Goal: Obtain resource: Download file/media

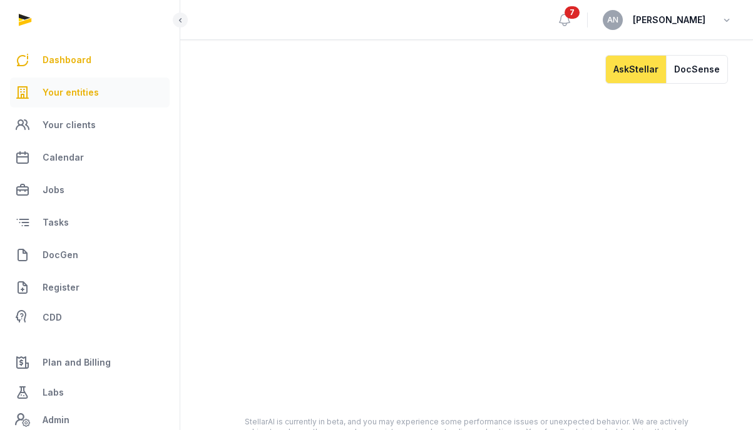
click at [88, 96] on span "Your entities" at bounding box center [71, 92] width 56 height 15
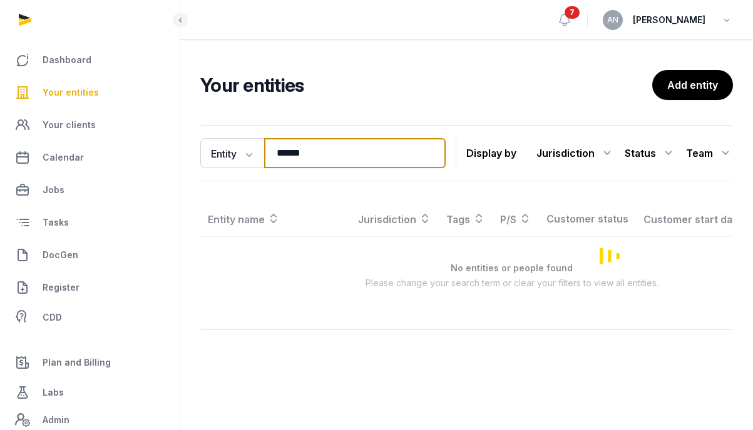
click at [360, 160] on input "******" at bounding box center [354, 153] width 181 height 30
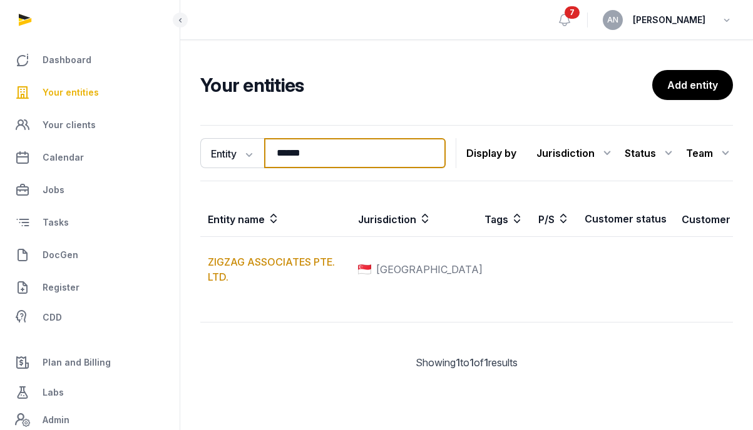
click at [360, 160] on input "******" at bounding box center [354, 153] width 181 height 30
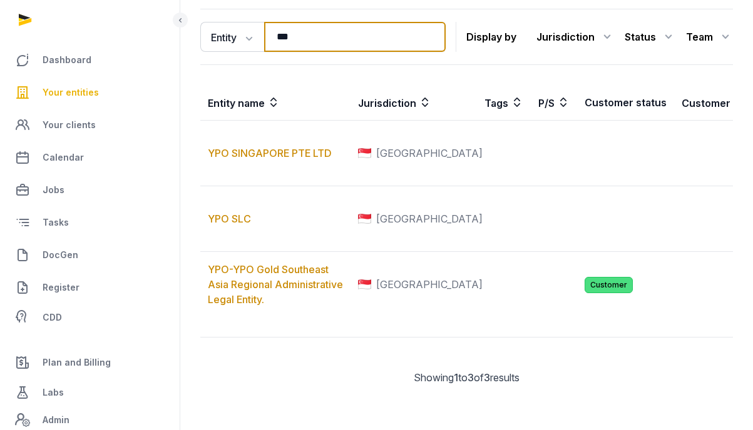
scroll to position [216, 0]
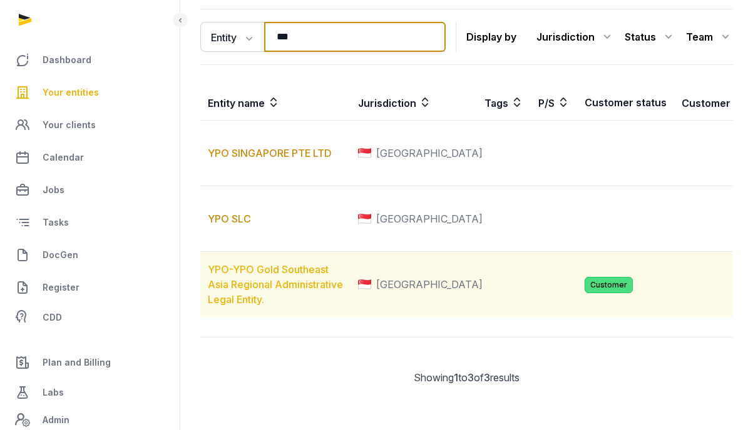
type input "***"
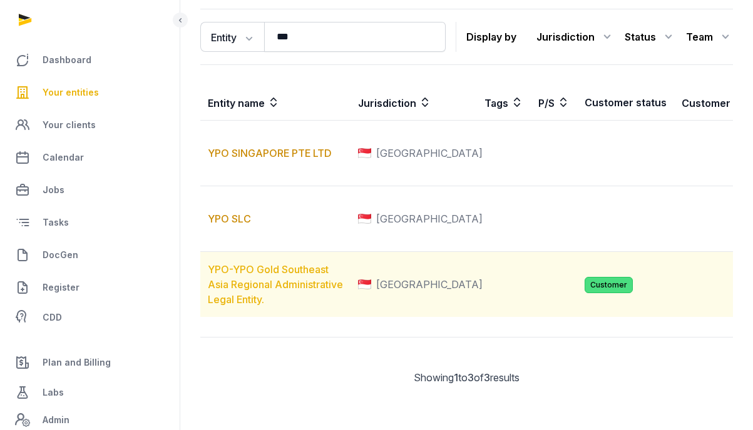
click at [242, 263] on link "YPO-YPO Gold Southeast Asia Regional Administrative Legal Entity." at bounding box center [275, 284] width 135 height 43
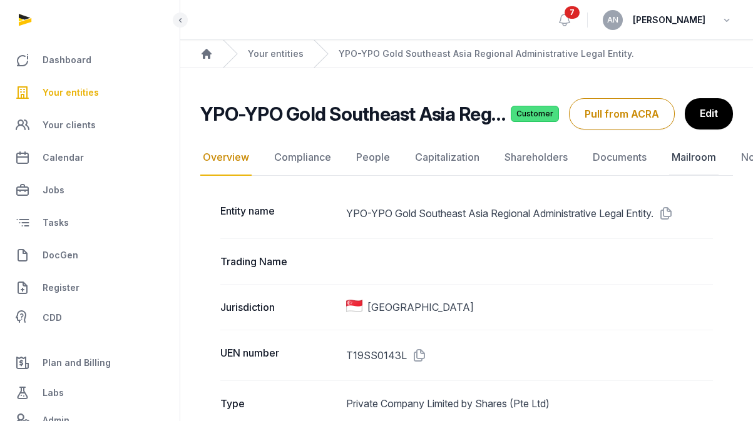
click at [702, 152] on link "Mailroom" at bounding box center [693, 158] width 49 height 36
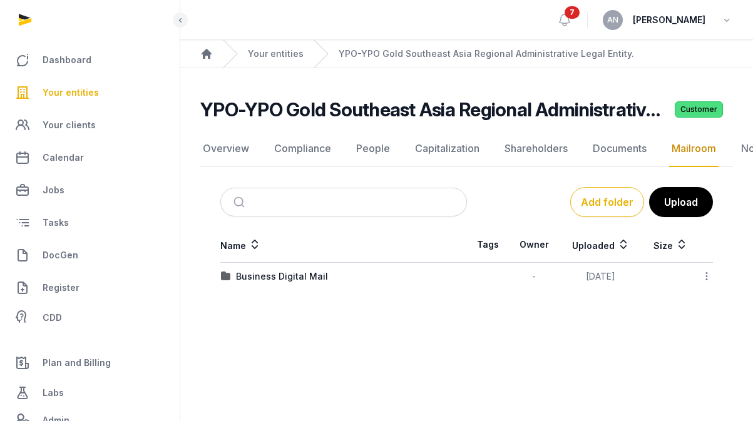
scroll to position [9, 0]
click at [297, 270] on div "Business Digital Mail" at bounding box center [282, 276] width 92 height 13
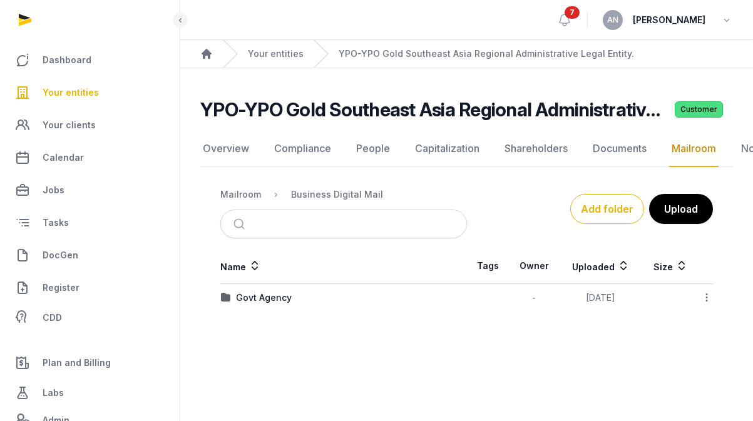
click at [271, 292] on div "Govt Agency" at bounding box center [264, 298] width 56 height 13
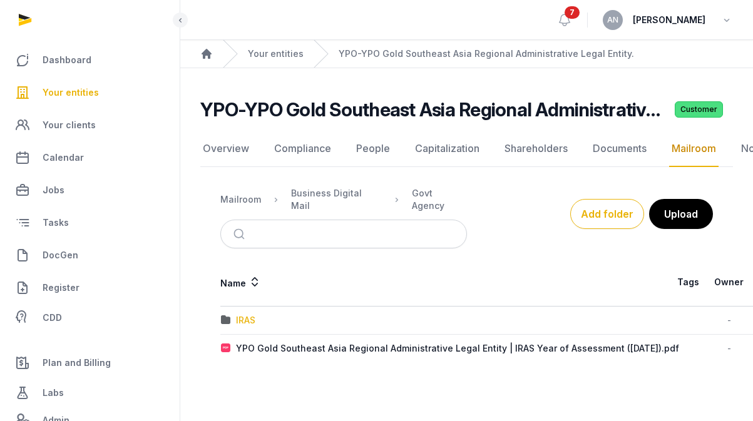
click at [246, 314] on div "IRAS" at bounding box center [245, 320] width 19 height 13
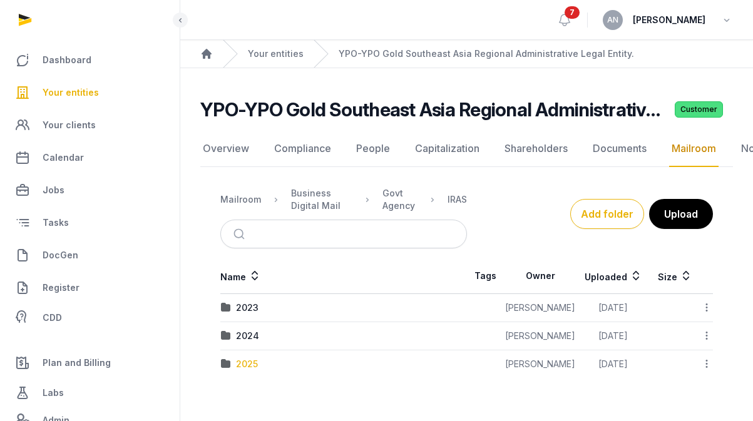
click at [245, 359] on div "2025" at bounding box center [247, 364] width 22 height 13
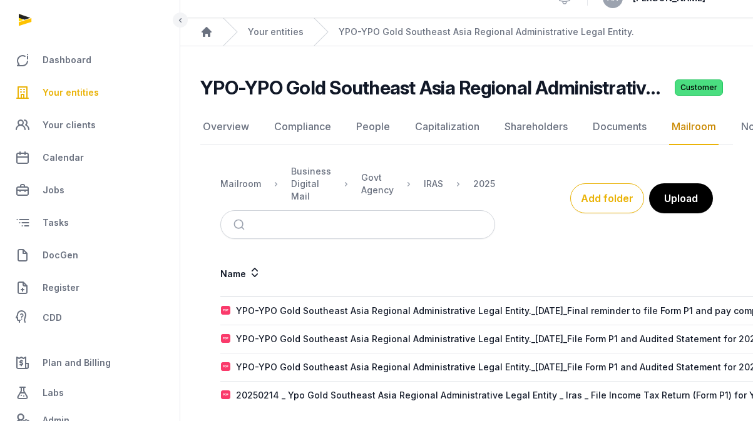
scroll to position [35, 0]
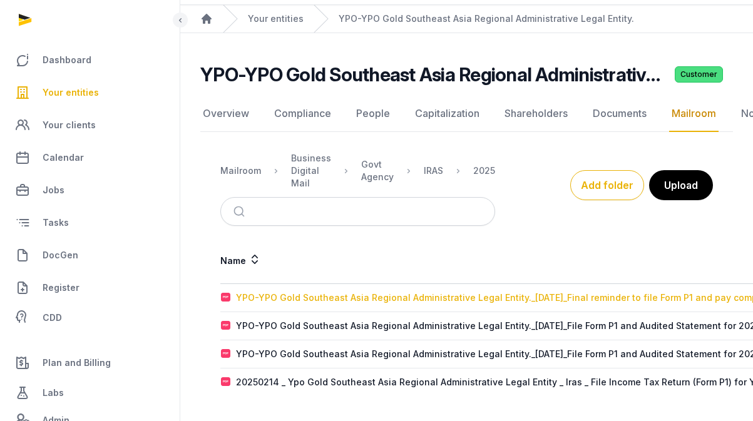
click at [434, 296] on div "YPO-YPO Gold Southeast Asia Regional Administrative Legal Entity._[DATE]_Final …" at bounding box center [531, 298] width 591 height 13
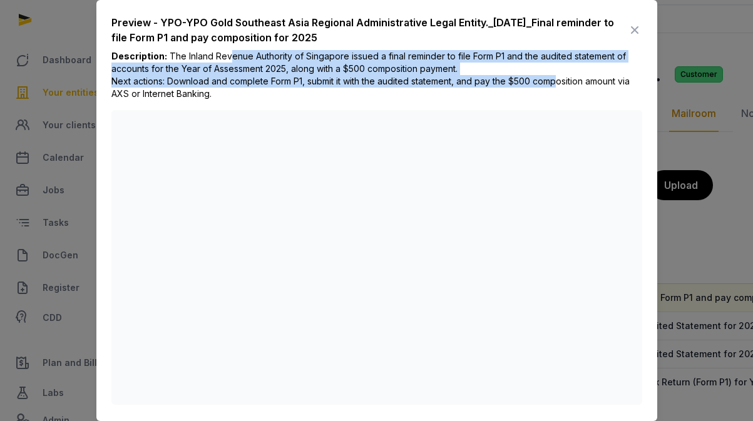
drag, startPoint x: 226, startPoint y: 58, endPoint x: 565, endPoint y: 73, distance: 339.5
click at [569, 73] on div "Description: The Inland Revenue Authority of Singapore issued a final reminder …" at bounding box center [376, 80] width 531 height 60
click at [514, 71] on span "The Inland Revenue Authority of Singapore issued a final reminder to file Form …" at bounding box center [370, 75] width 518 height 48
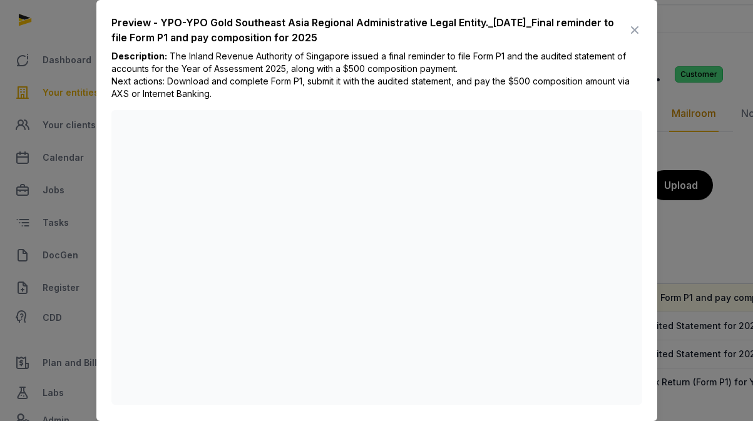
click at [238, 74] on span "The Inland Revenue Authority of Singapore issued a final reminder to file Form …" at bounding box center [370, 75] width 518 height 48
drag, startPoint x: 238, startPoint y: 71, endPoint x: 399, endPoint y: 72, distance: 161.4
click at [382, 72] on span "The Inland Revenue Authority of Singapore issued a final reminder to file Form …" at bounding box center [370, 75] width 518 height 48
click at [399, 72] on span "The Inland Revenue Authority of Singapore issued a final reminder to file Form …" at bounding box center [370, 75] width 518 height 48
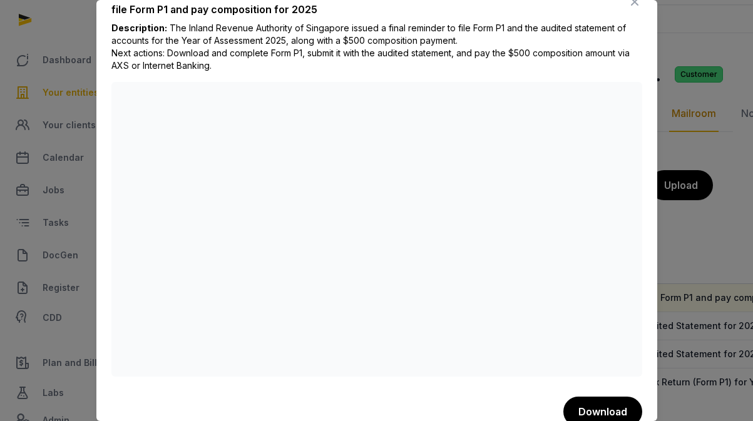
scroll to position [46, 0]
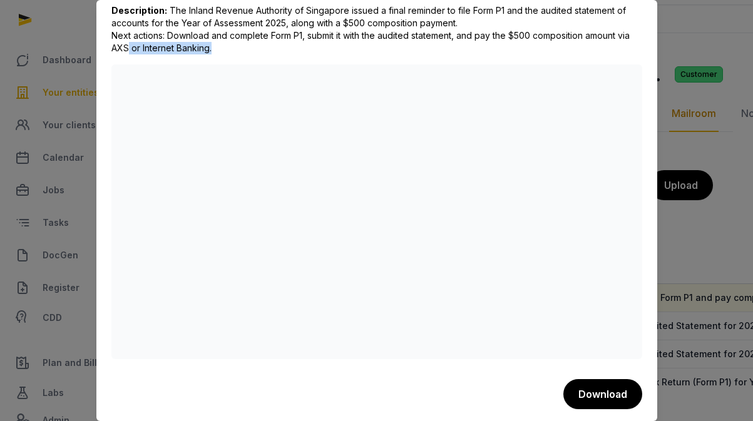
drag, startPoint x: 158, startPoint y: 43, endPoint x: 346, endPoint y: 54, distance: 188.6
click at [338, 53] on div "Description: The Inland Revenue Authority of Singapore issued a final reminder …" at bounding box center [376, 34] width 531 height 60
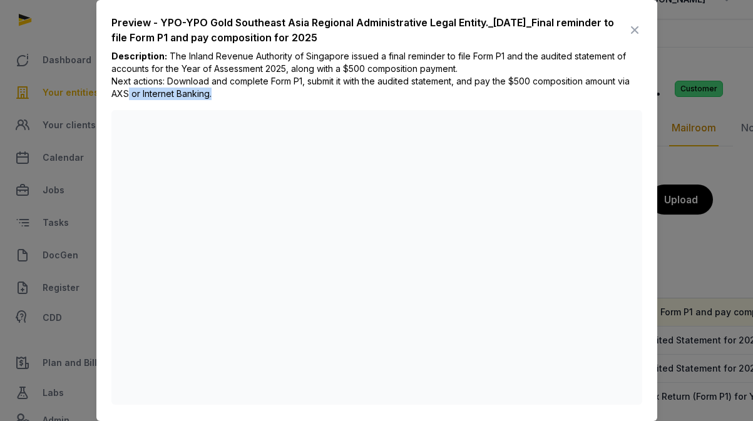
scroll to position [0, 0]
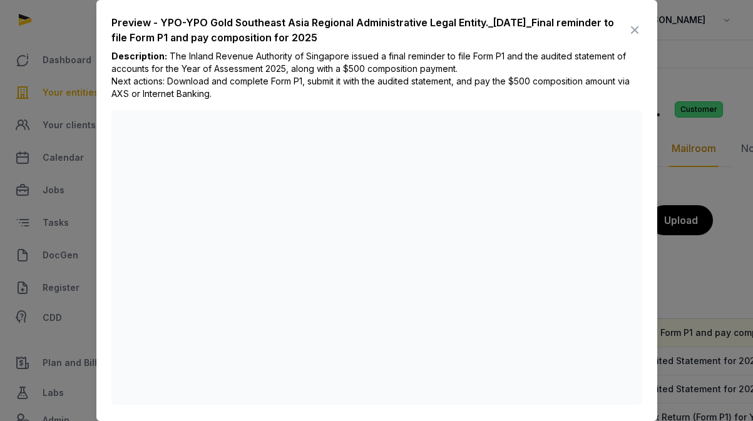
click at [627, 26] on icon at bounding box center [634, 30] width 15 height 20
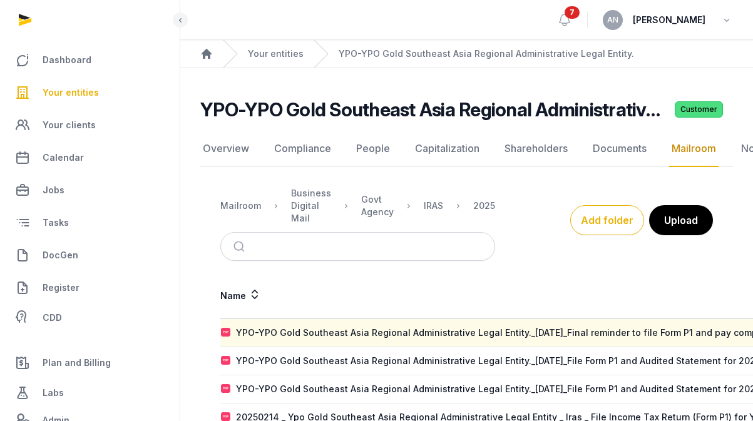
scroll to position [21, 0]
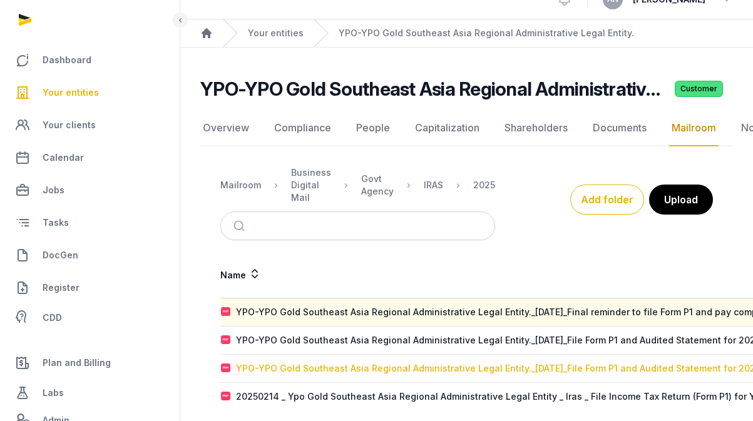
click at [536, 367] on div "YPO-YPO Gold Southeast Asia Regional Administrative Legal Entity._[DATE]_File F…" at bounding box center [564, 368] width 656 height 13
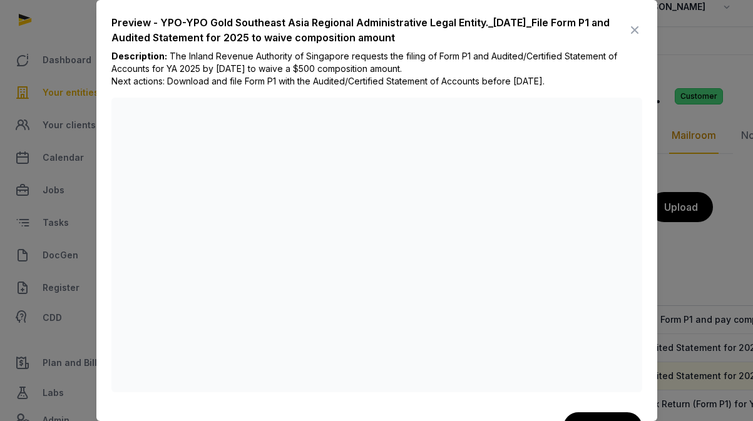
scroll to position [0, 0]
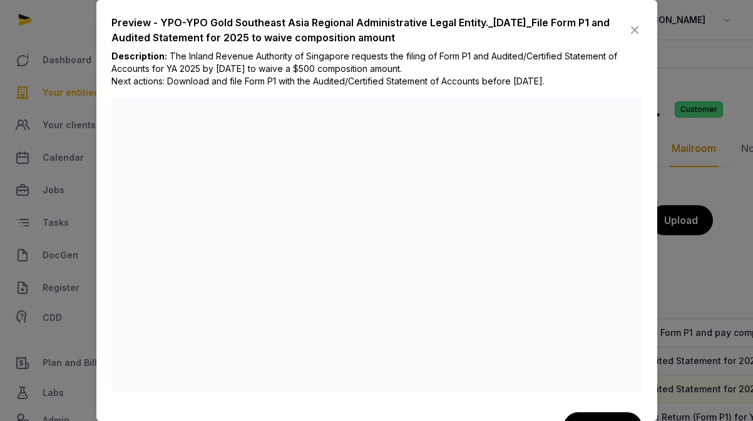
click at [627, 28] on icon at bounding box center [634, 30] width 15 height 20
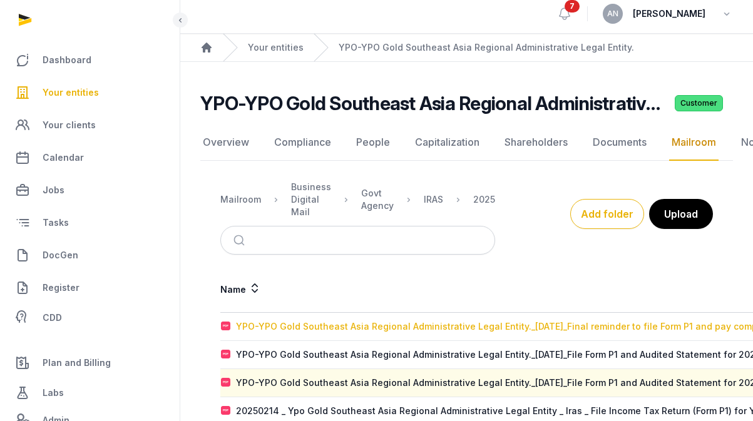
scroll to position [8, 0]
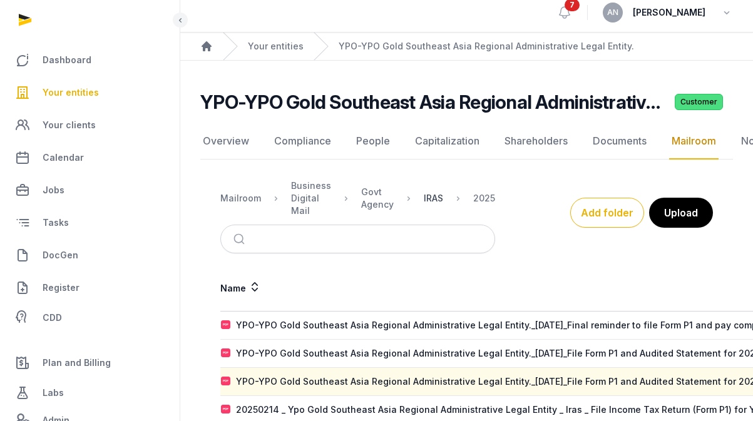
click at [424, 195] on div "IRAS" at bounding box center [433, 198] width 19 height 13
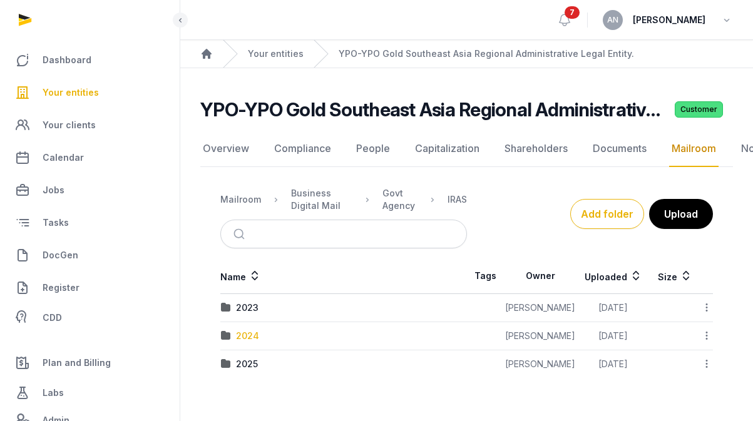
click at [245, 330] on div "2024" at bounding box center [247, 336] width 23 height 13
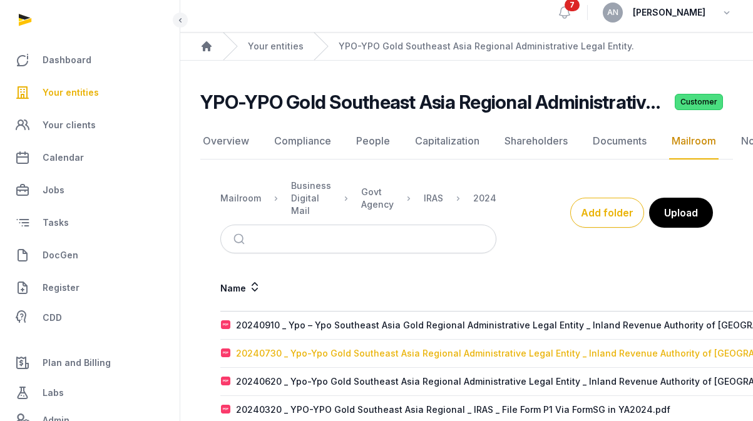
click at [281, 352] on div "20240730 _ Ypo-Ypo Gold Southeast Asia Regional Administrative Legal Entity _ I…" at bounding box center [627, 353] width 783 height 13
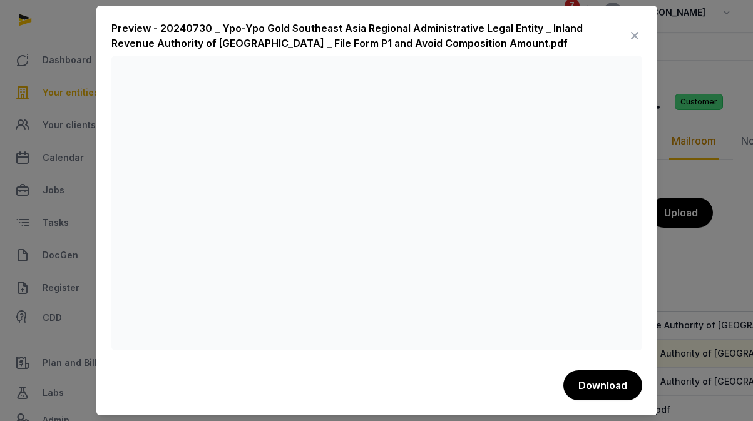
click at [628, 34] on icon at bounding box center [634, 36] width 15 height 20
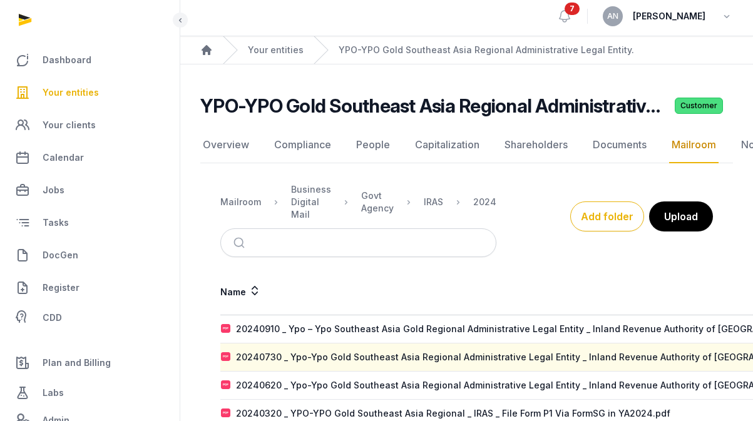
scroll to position [0, 0]
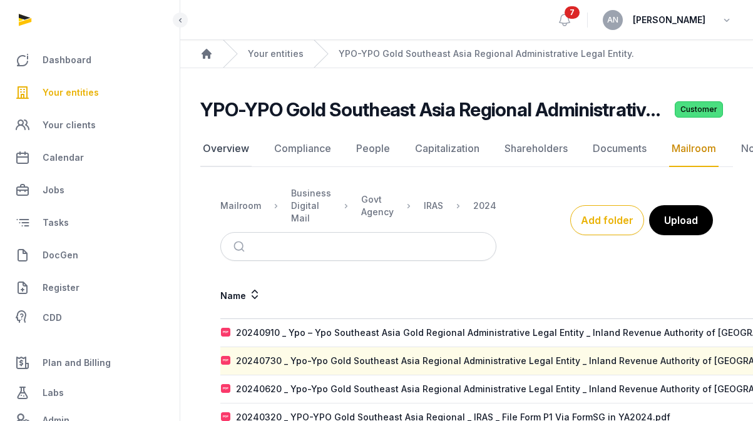
click at [230, 145] on link "Overview" at bounding box center [225, 149] width 51 height 36
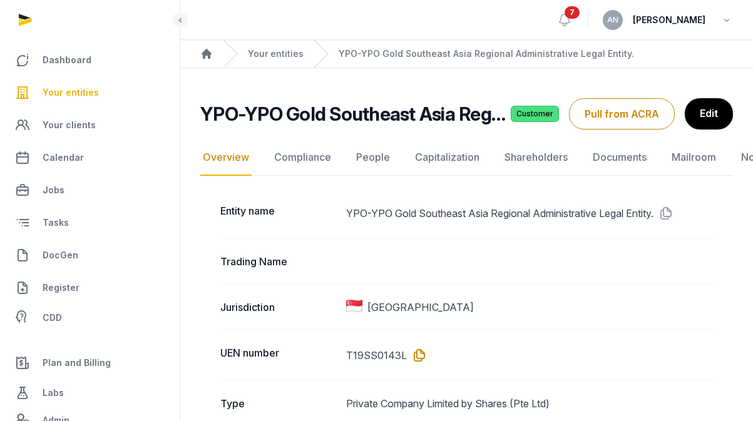
click at [417, 358] on icon at bounding box center [417, 355] width 20 height 20
click at [636, 150] on link "Documents" at bounding box center [619, 158] width 59 height 36
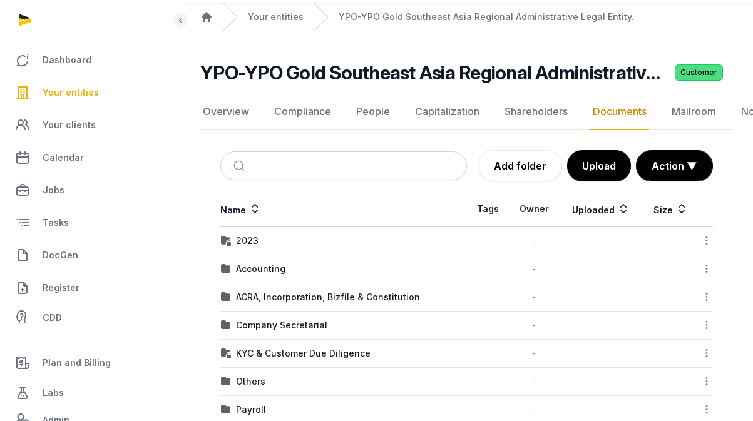
scroll to position [100, 0]
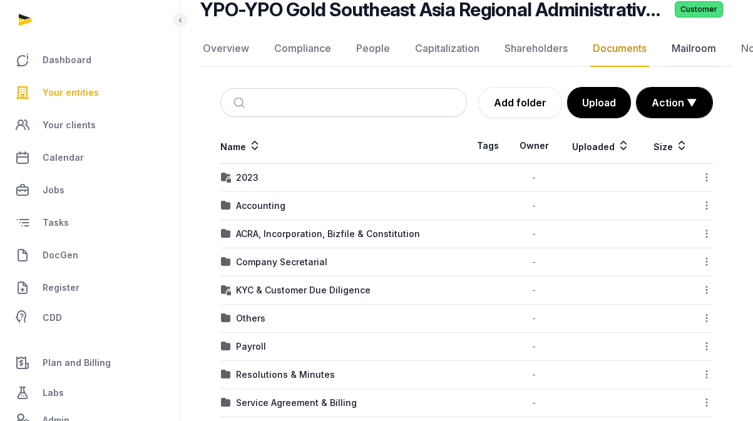
click at [689, 43] on link "Mailroom" at bounding box center [693, 49] width 49 height 36
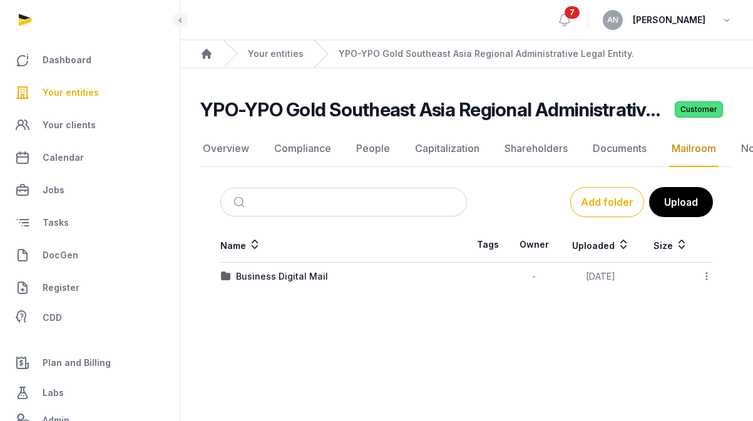
click at [247, 272] on div "Business Digital Mail" at bounding box center [282, 276] width 92 height 13
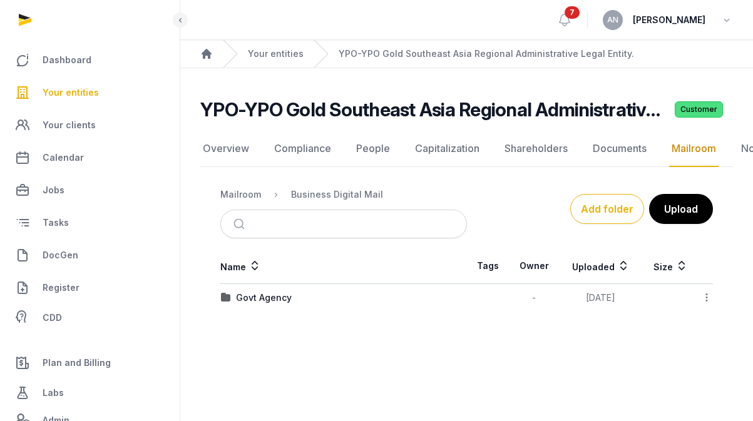
scroll to position [9, 0]
click at [261, 284] on td "Govt Agency" at bounding box center [343, 298] width 247 height 28
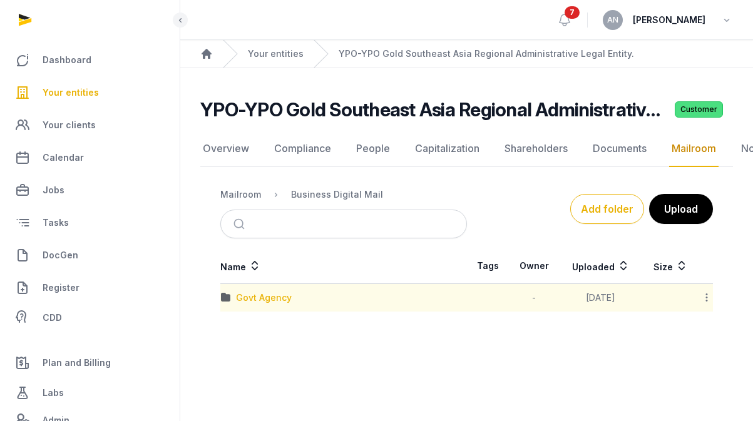
click at [262, 292] on div "Govt Agency" at bounding box center [264, 298] width 56 height 13
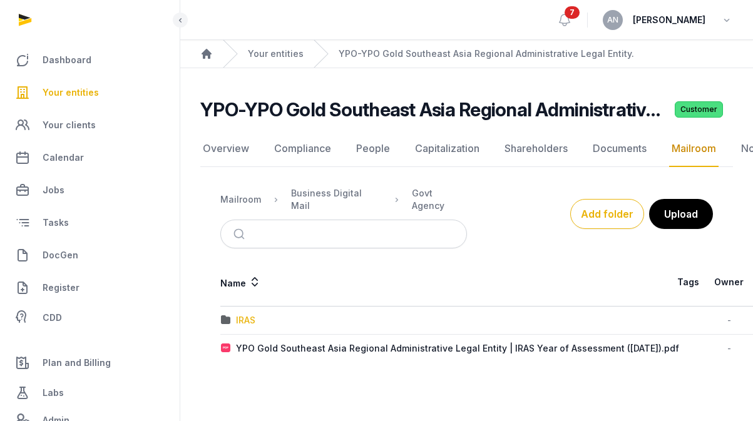
click at [252, 314] on div "IRAS" at bounding box center [245, 320] width 19 height 13
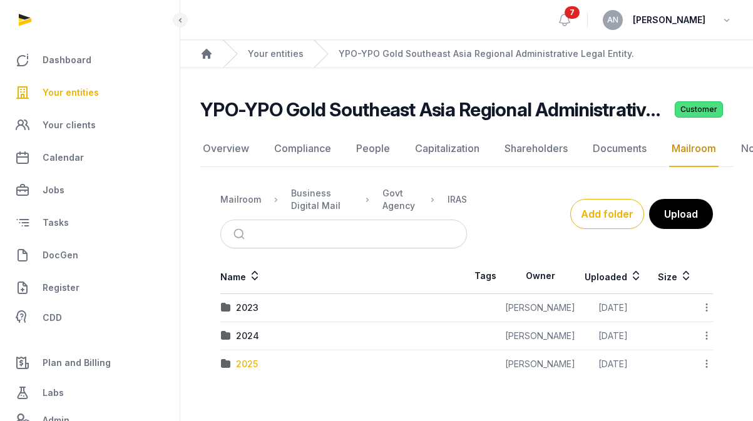
click at [247, 358] on div "2025" at bounding box center [247, 364] width 22 height 13
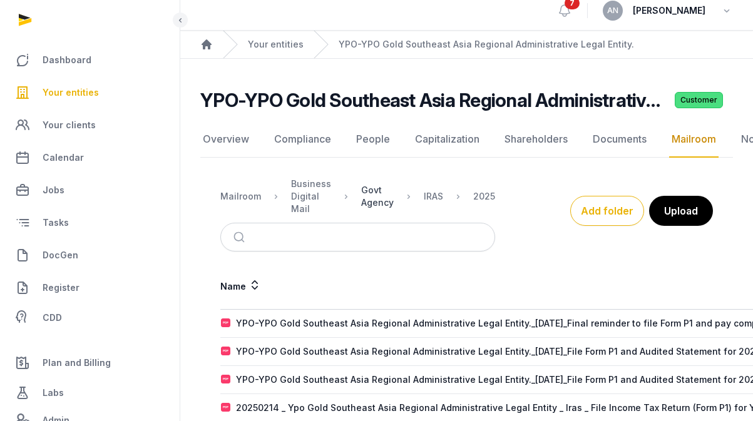
click at [368, 195] on div "Govt Agency" at bounding box center [377, 196] width 33 height 25
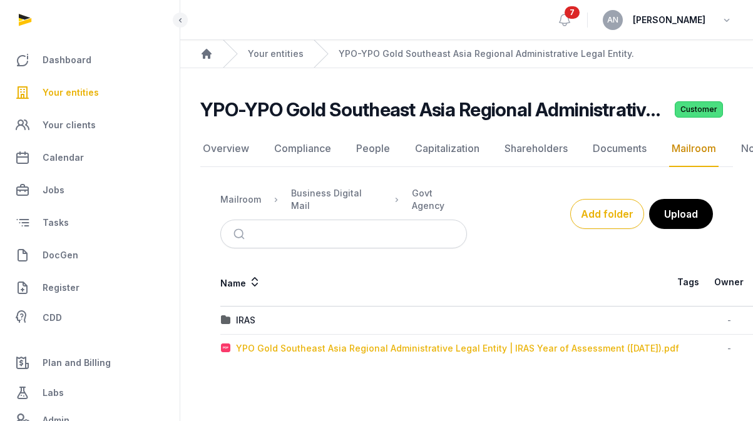
click at [282, 342] on div "YPO Gold Southeast Asia Regional Administrative Legal Entity | IRAS Year of Ass…" at bounding box center [457, 348] width 443 height 13
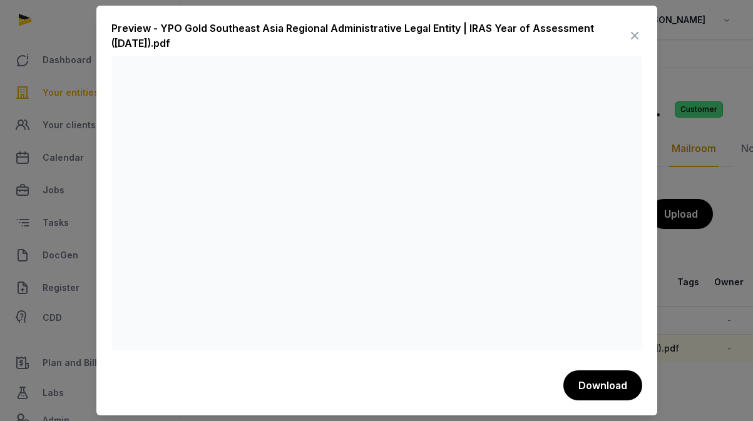
click at [633, 38] on icon at bounding box center [634, 36] width 15 height 20
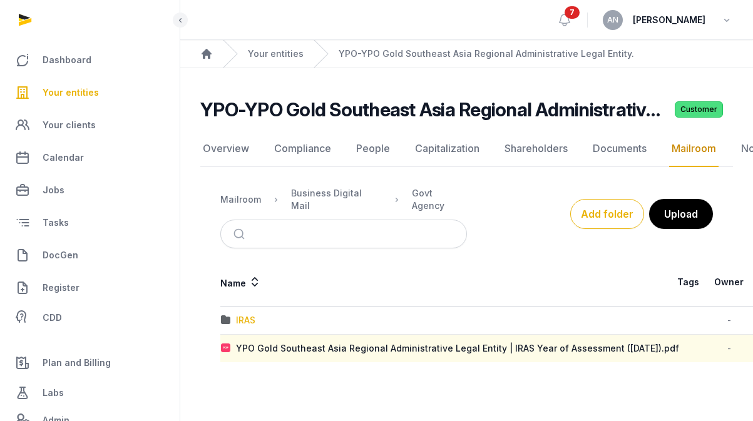
click at [242, 314] on div "IRAS" at bounding box center [245, 320] width 19 height 13
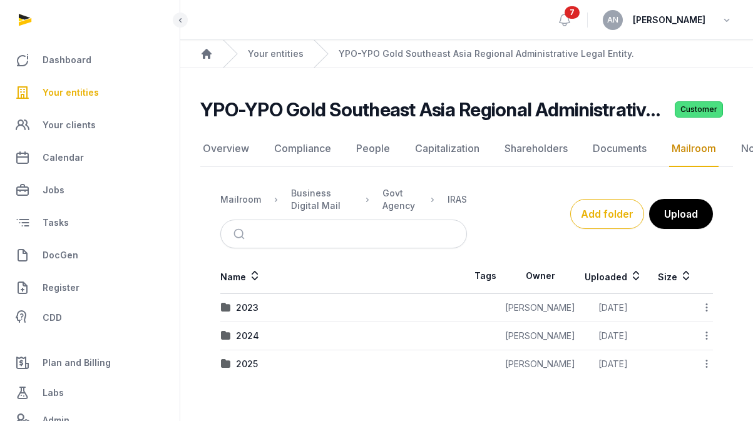
click at [248, 330] on div "2024" at bounding box center [247, 336] width 23 height 13
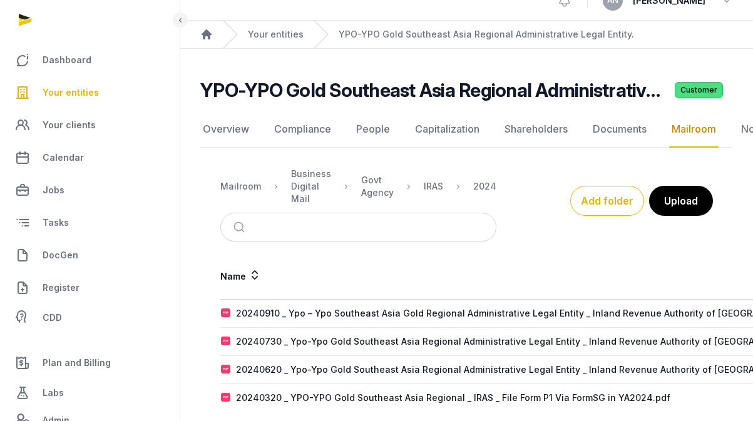
scroll to position [35, 0]
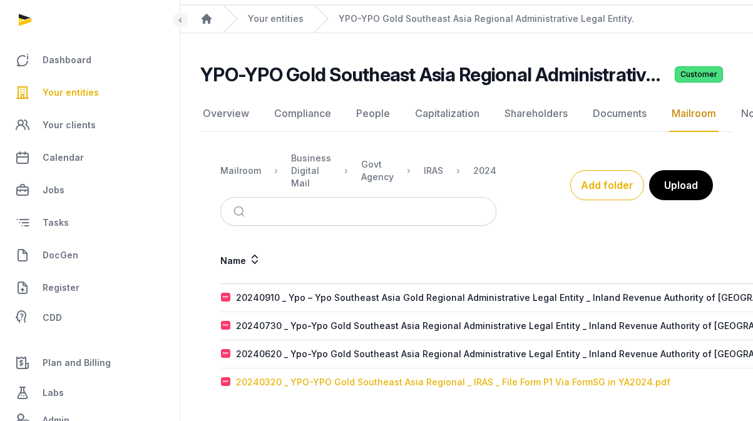
click at [322, 382] on div "20240320 _ YPO-YPO Gold Southeast Asia Regional _ IRAS _ File Form P1 Via FormS…" at bounding box center [453, 382] width 434 height 13
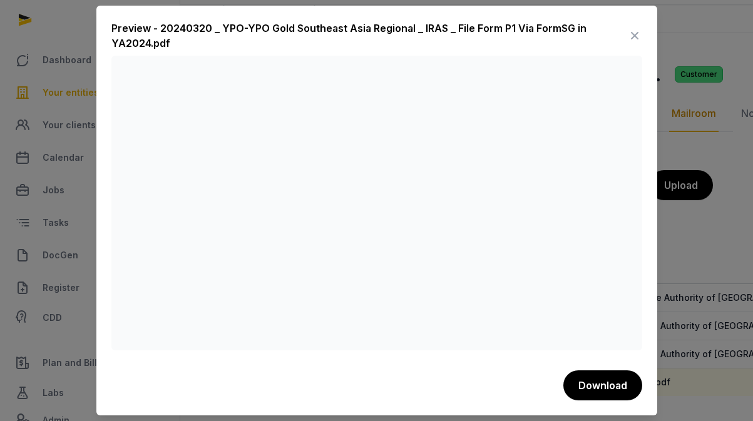
click at [631, 32] on icon at bounding box center [634, 36] width 15 height 20
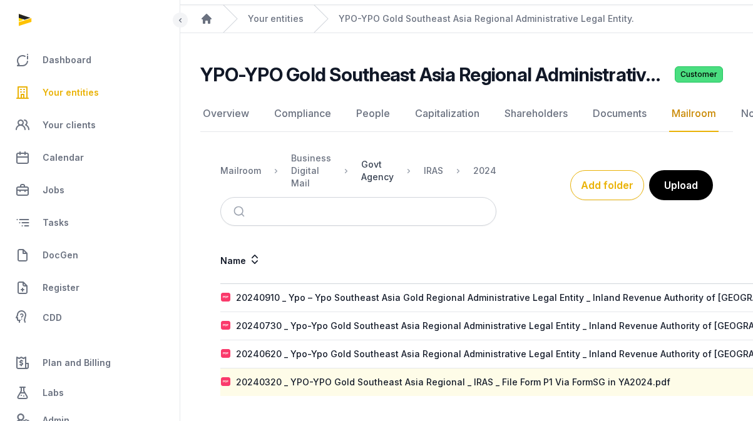
click at [380, 180] on div "Govt Agency" at bounding box center [377, 170] width 33 height 25
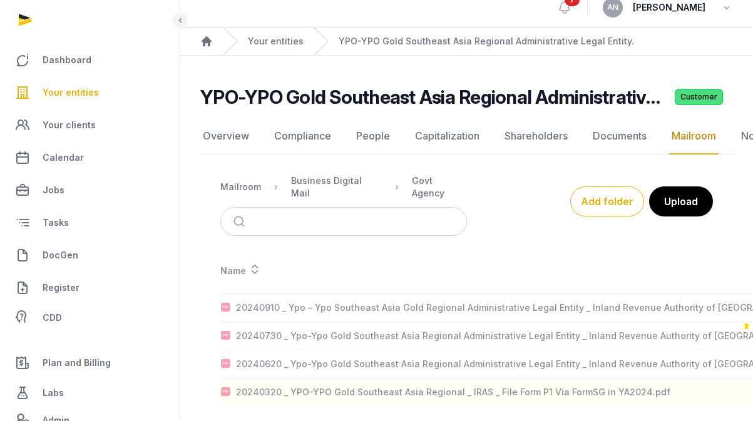
scroll to position [9, 0]
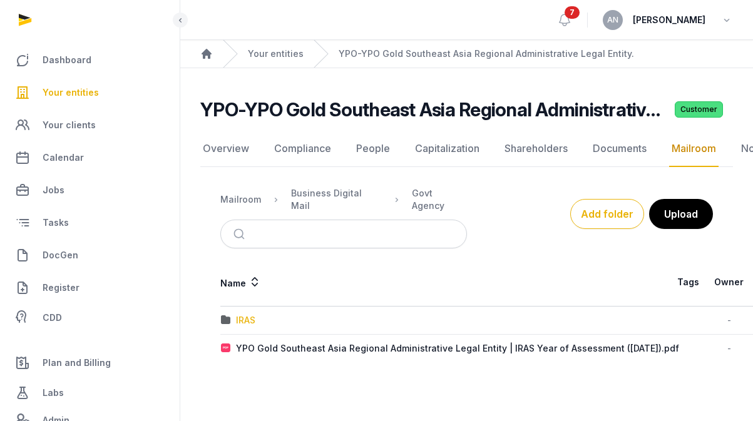
click at [253, 314] on div "IRAS" at bounding box center [245, 320] width 19 height 13
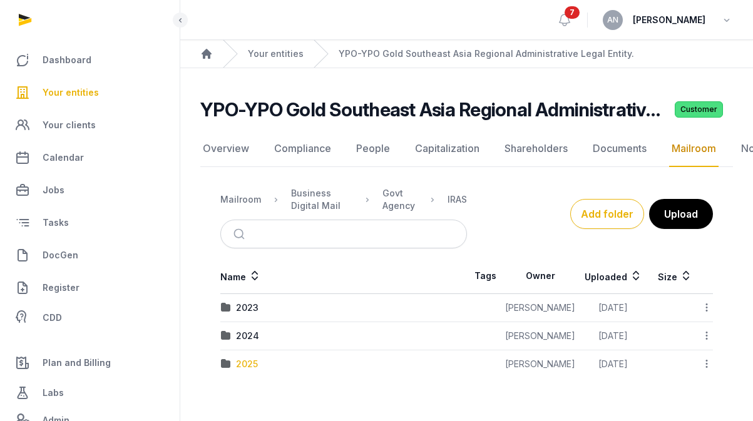
click at [250, 359] on div "2025" at bounding box center [247, 364] width 22 height 13
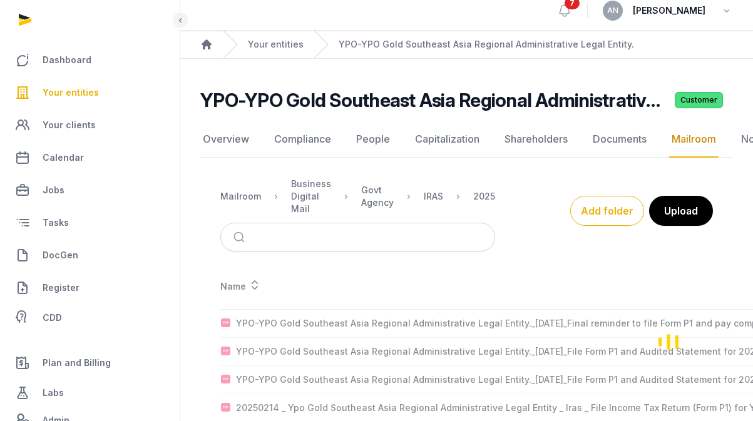
scroll to position [35, 0]
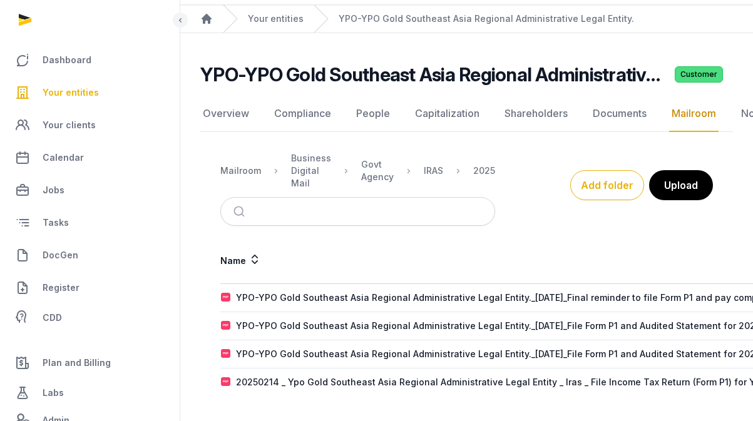
click at [412, 293] on div "YPO-YPO Gold Southeast Asia Regional Administrative Legal Entity._[DATE]_Final …" at bounding box center [531, 298] width 591 height 13
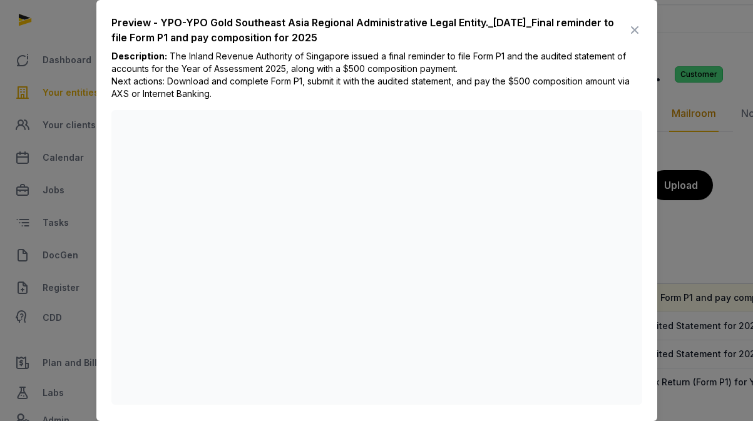
scroll to position [46, 0]
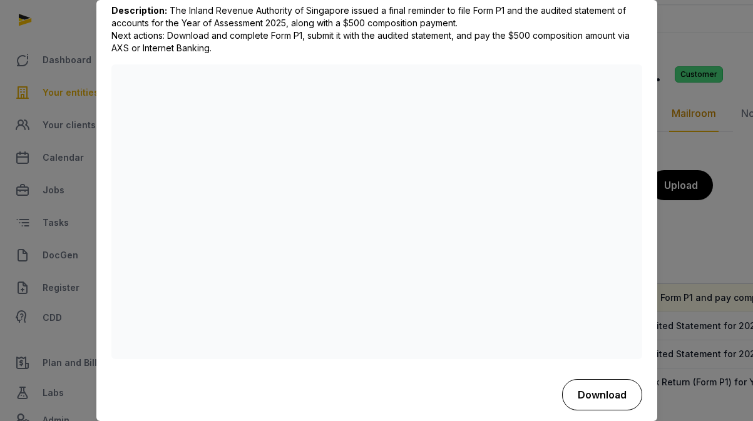
click at [581, 391] on button "Download" at bounding box center [602, 394] width 80 height 31
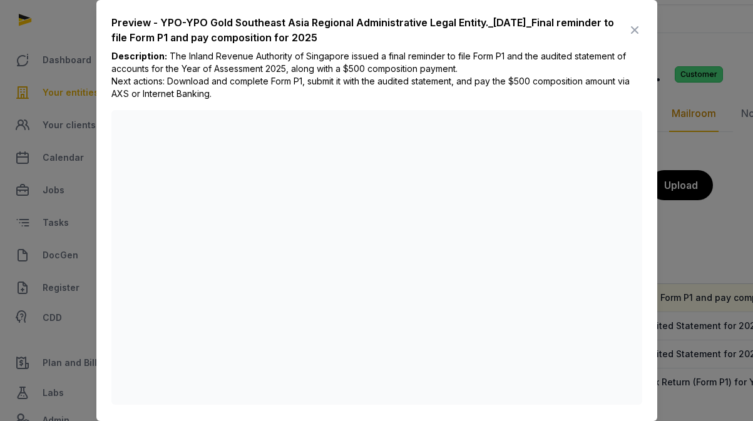
click at [628, 26] on icon at bounding box center [634, 30] width 15 height 20
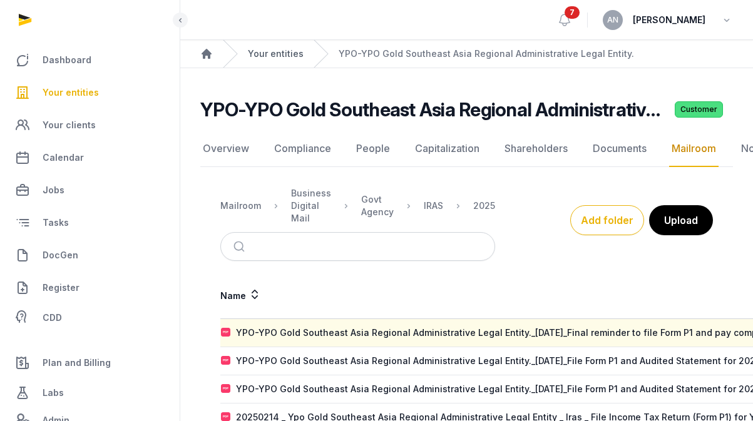
click at [292, 51] on link "Your entities" at bounding box center [276, 54] width 56 height 13
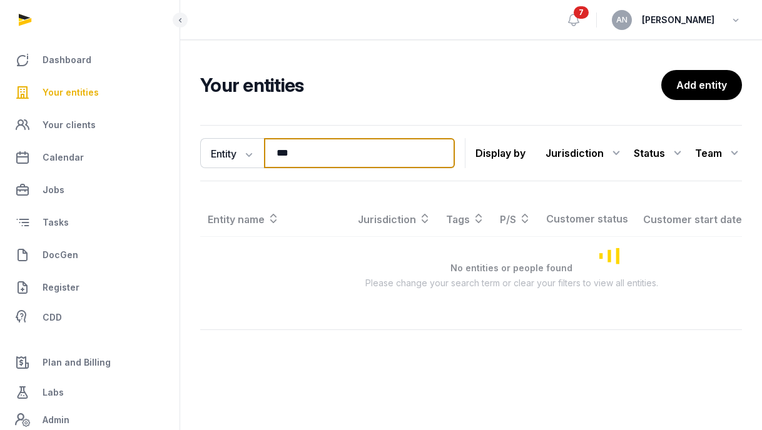
click at [321, 152] on input "***" at bounding box center [359, 153] width 191 height 30
click at [321, 151] on input "***" at bounding box center [359, 153] width 191 height 30
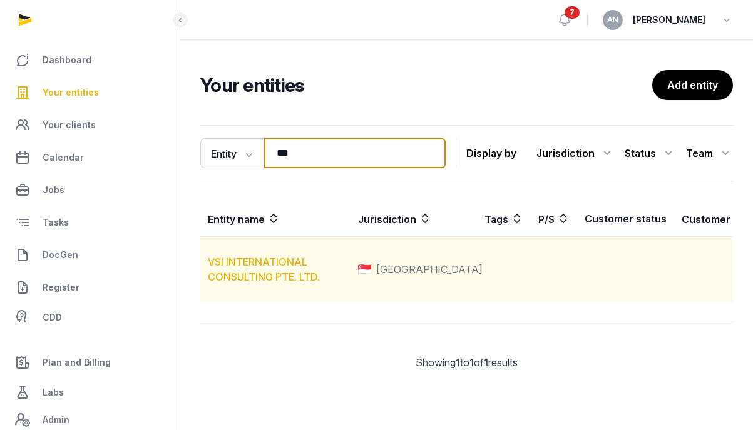
type input "***"
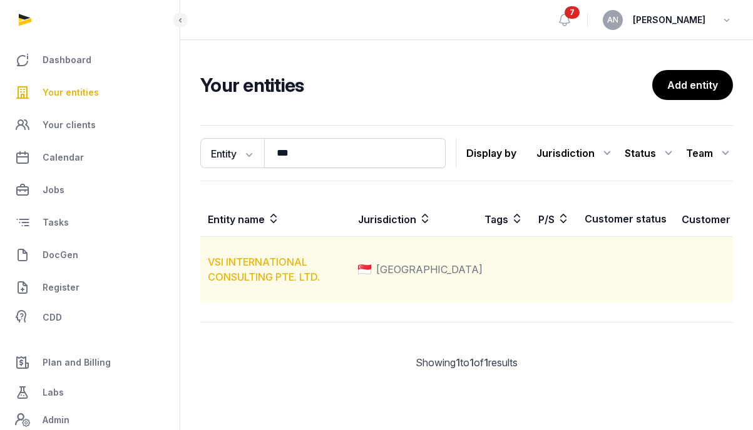
click at [230, 281] on link "VSI INTERNATIONAL CONSULTING PTE. LTD." at bounding box center [264, 270] width 112 height 28
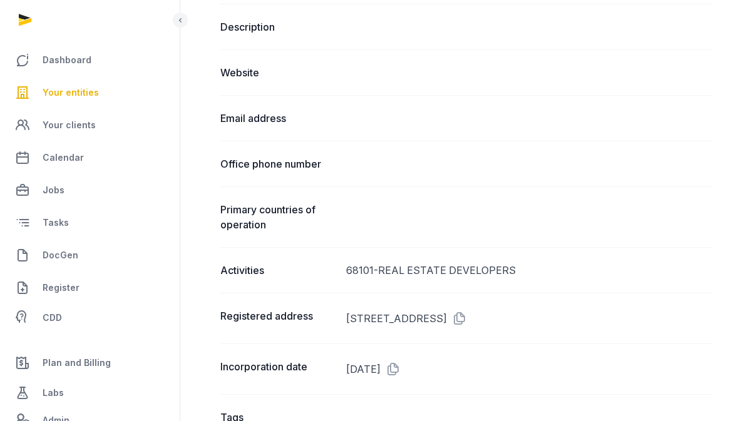
scroll to position [559, 0]
click at [417, 266] on div "68101-REAL ESTATE DEVELOPERS" at bounding box center [529, 270] width 367 height 15
click at [417, 265] on div "68101-REAL ESTATE DEVELOPERS" at bounding box center [529, 270] width 367 height 15
copy div "68101-REAL ESTATE DEVELOPERS"
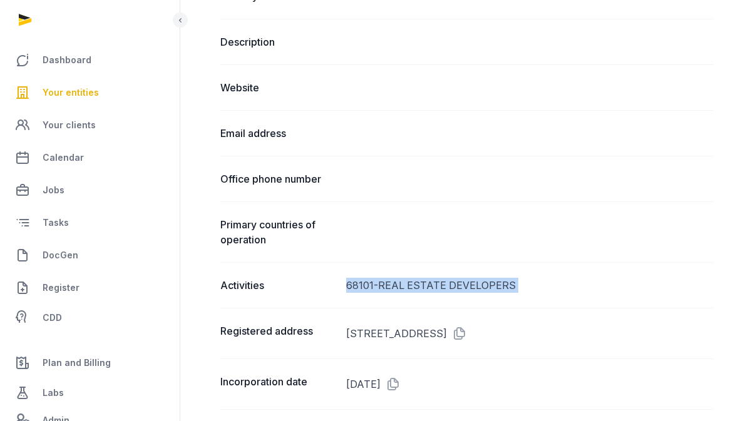
scroll to position [536, 0]
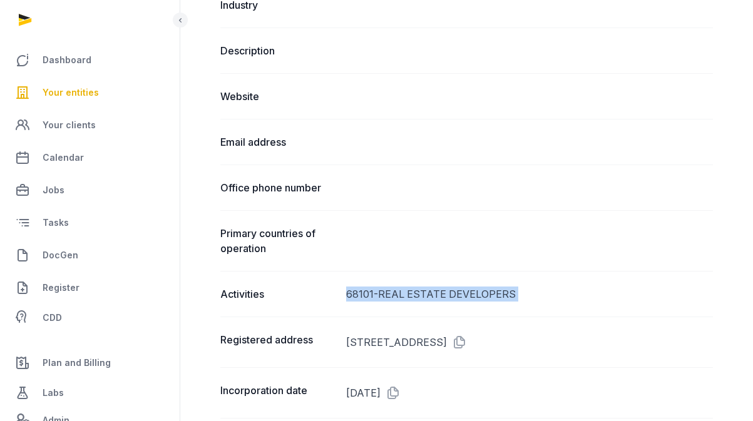
click at [98, 93] on link "Your entities" at bounding box center [90, 93] width 160 height 30
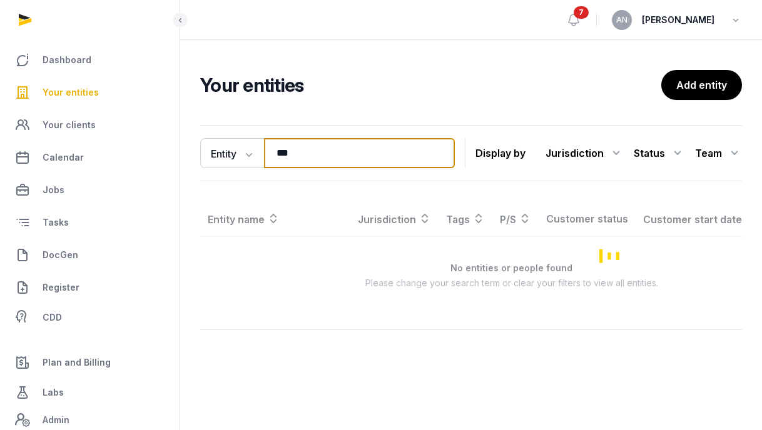
click at [336, 157] on input "***" at bounding box center [359, 153] width 191 height 30
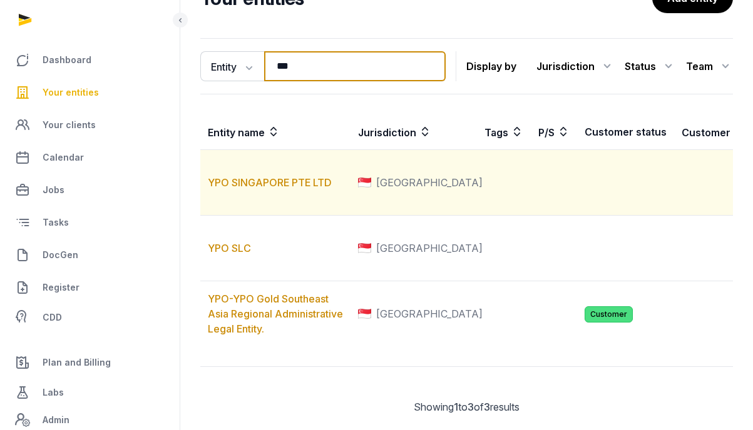
scroll to position [216, 0]
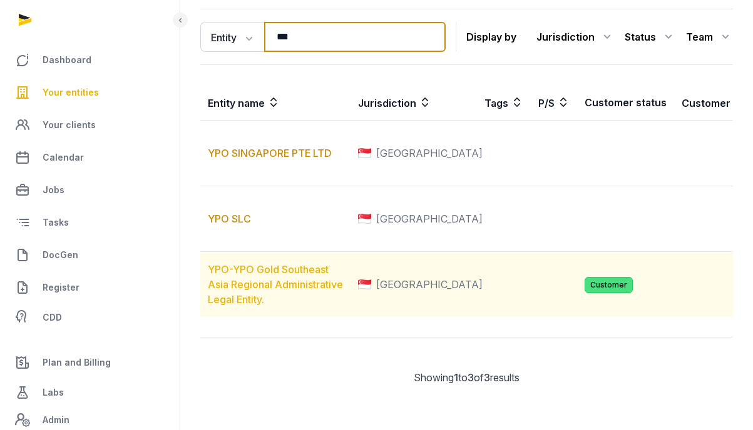
type input "***"
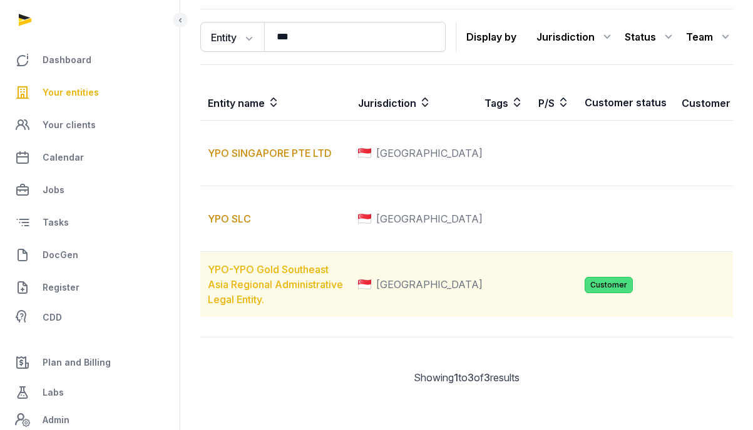
click at [259, 263] on link "YPO-YPO Gold Southeast Asia Regional Administrative Legal Entity." at bounding box center [275, 284] width 135 height 43
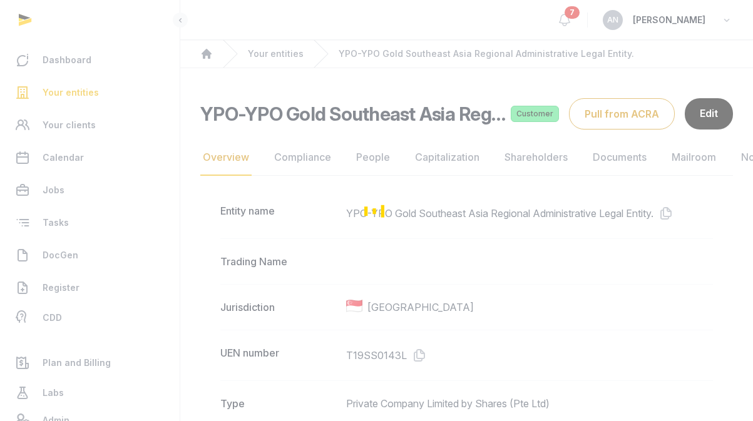
click at [425, 349] on div "Loading" at bounding box center [376, 210] width 753 height 421
click at [421, 352] on icon at bounding box center [417, 355] width 20 height 20
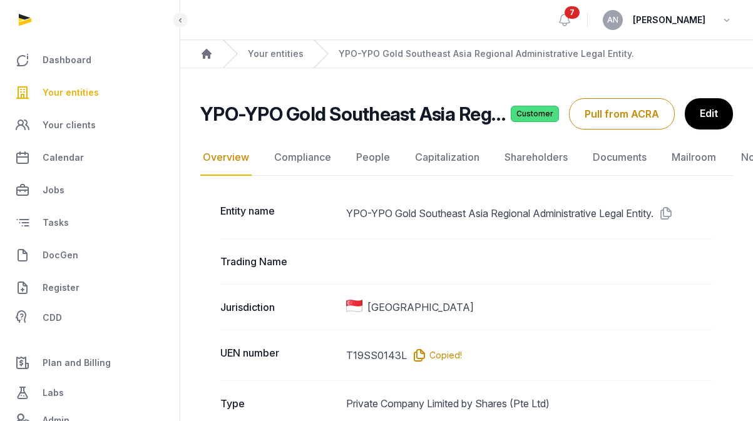
drag, startPoint x: 415, startPoint y: 356, endPoint x: 427, endPoint y: 322, distance: 35.8
click at [415, 356] on icon at bounding box center [417, 355] width 20 height 20
click at [297, 58] on link "Your entities" at bounding box center [276, 54] width 56 height 13
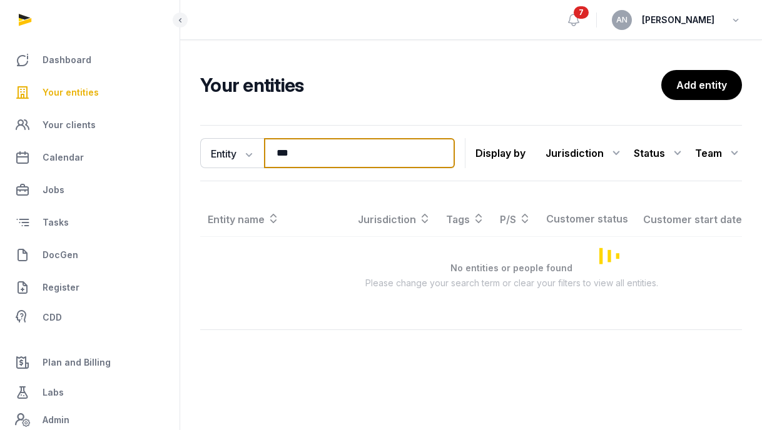
click at [332, 144] on input "***" at bounding box center [359, 153] width 191 height 30
click at [331, 143] on input "***" at bounding box center [359, 153] width 191 height 30
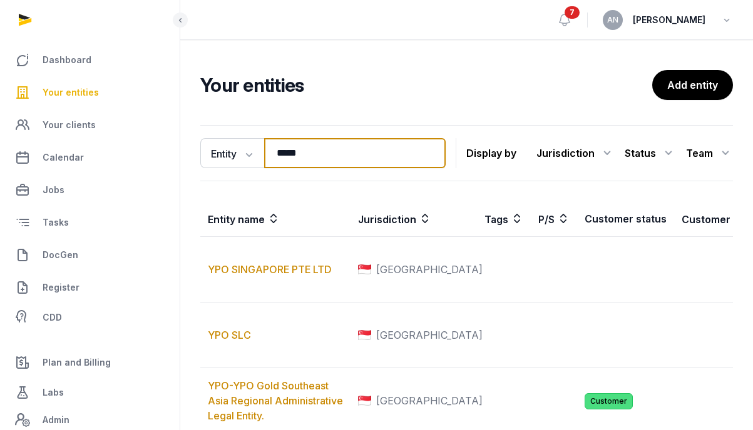
type input "******"
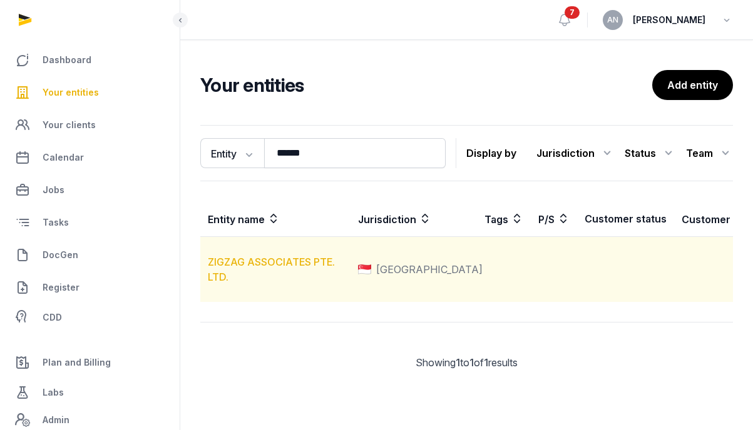
click at [250, 281] on link "ZIGZAG ASSOCIATES PTE. LTD." at bounding box center [271, 270] width 127 height 28
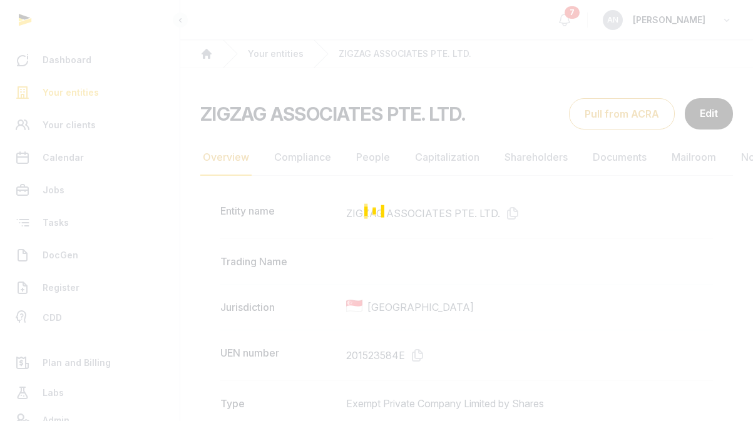
click at [610, 151] on div "Loading" at bounding box center [376, 210] width 753 height 421
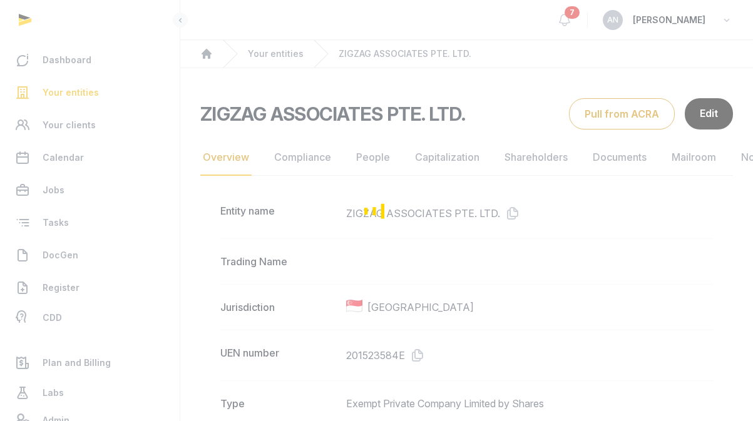
click at [621, 164] on div "Loading" at bounding box center [376, 210] width 753 height 421
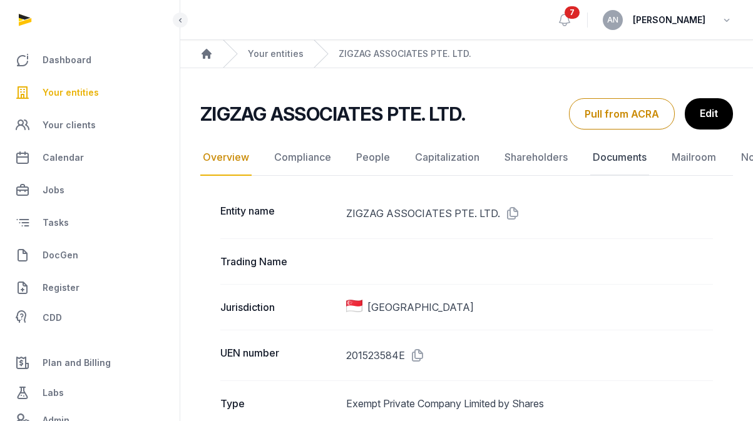
click at [623, 161] on link "Documents" at bounding box center [619, 158] width 59 height 36
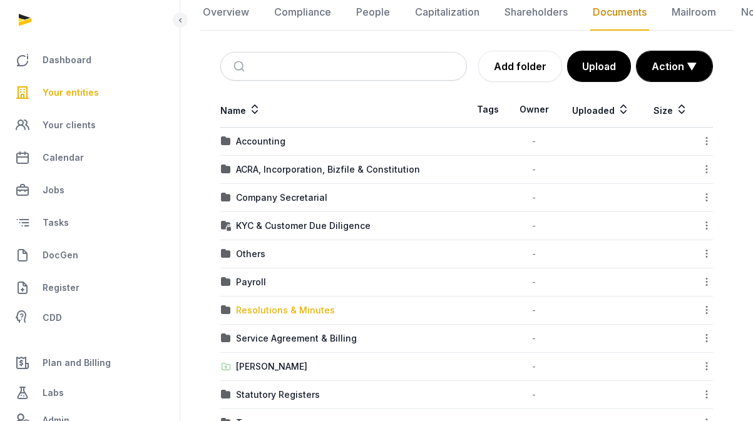
scroll to position [215, 0]
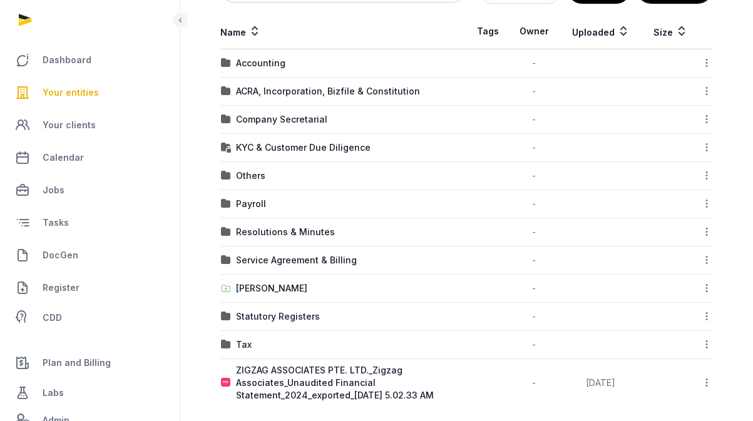
click at [253, 193] on td "Payroll" at bounding box center [343, 204] width 247 height 28
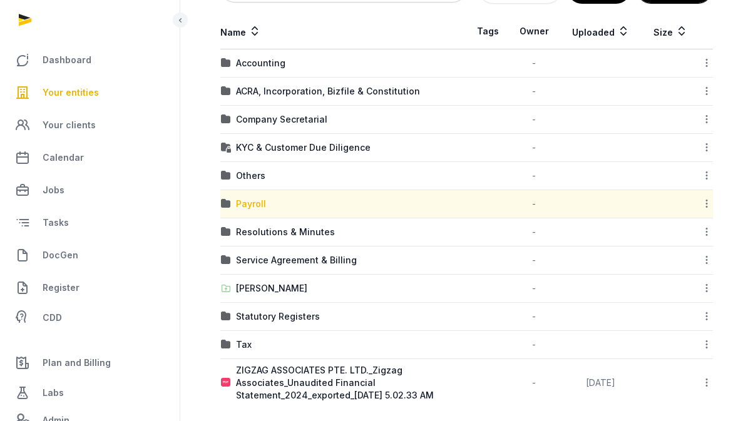
click at [252, 204] on div "Payroll" at bounding box center [251, 204] width 30 height 13
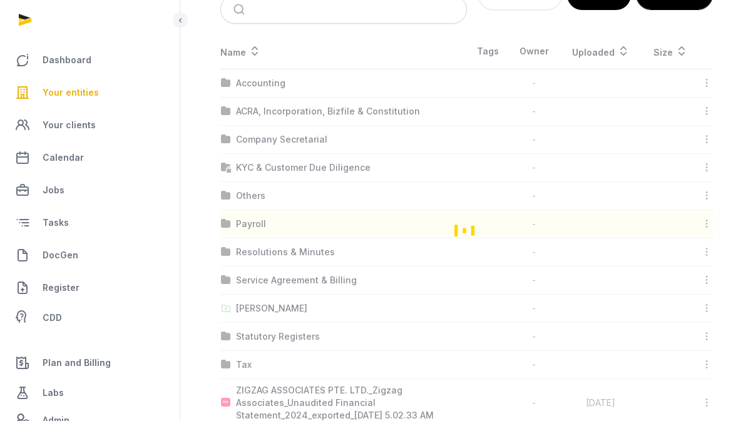
scroll to position [9, 0]
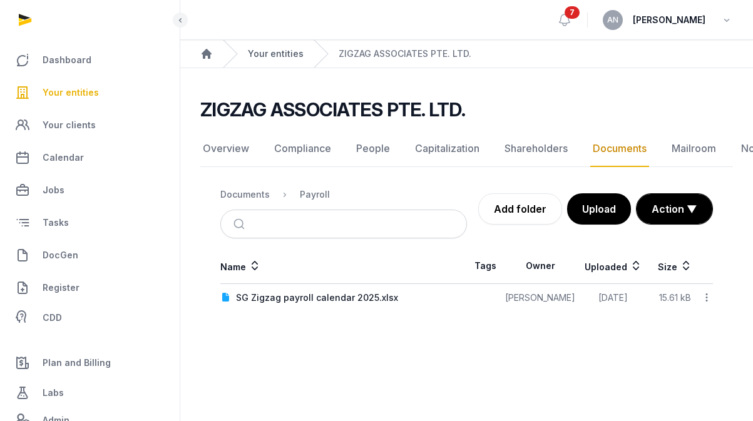
click at [268, 48] on link "Your entities" at bounding box center [276, 54] width 56 height 13
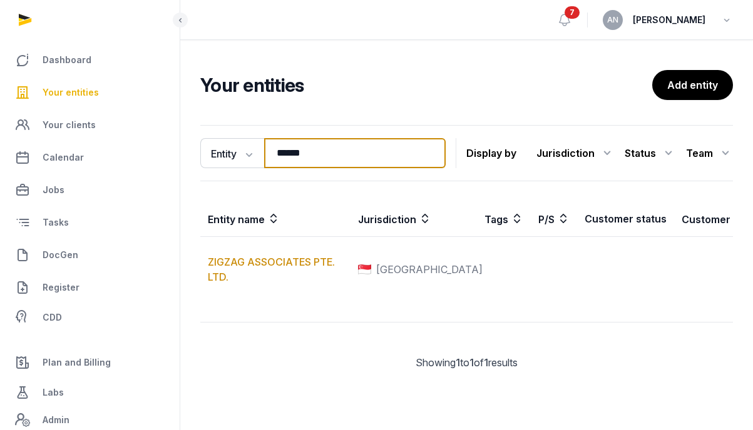
click at [308, 153] on input "******" at bounding box center [354, 153] width 181 height 30
